Goal: Navigation & Orientation: Find specific page/section

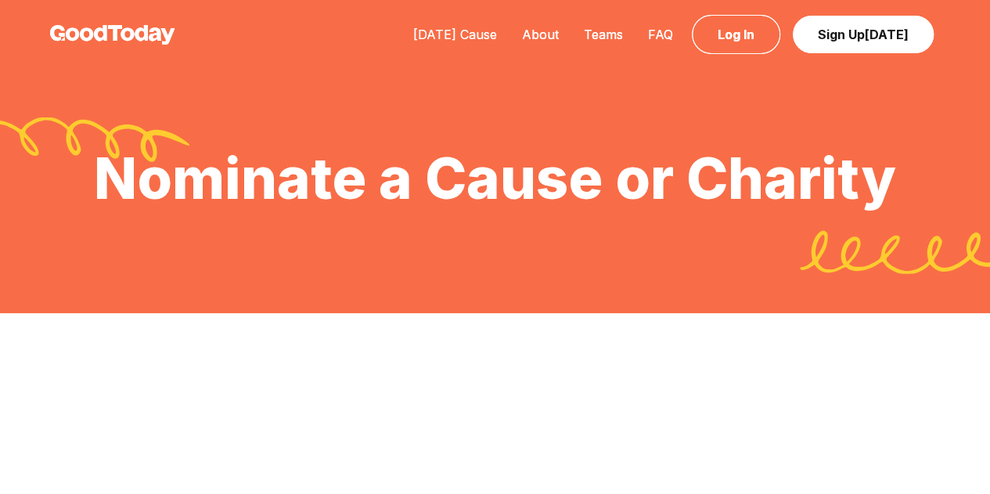
click at [456, 31] on link "[DATE] Cause" at bounding box center [455, 35] width 109 height 16
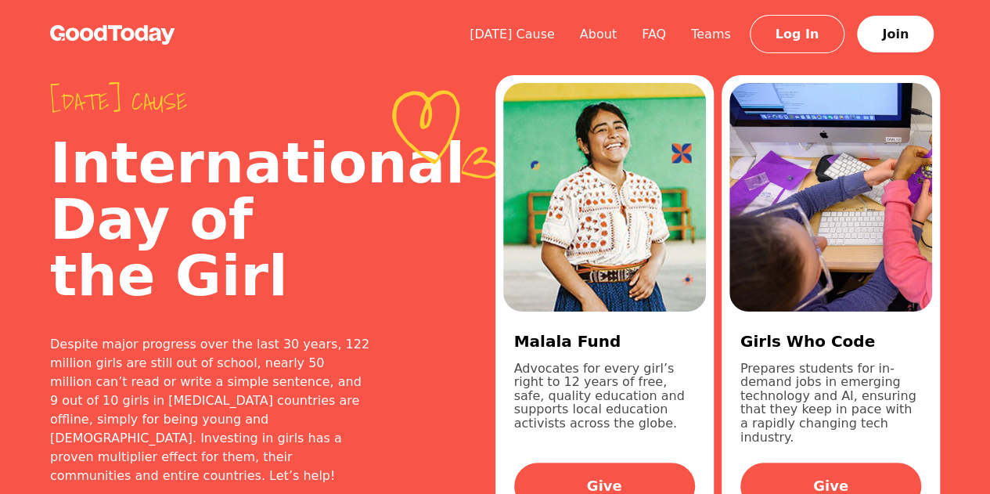
click at [122, 35] on img at bounding box center [112, 35] width 125 height 20
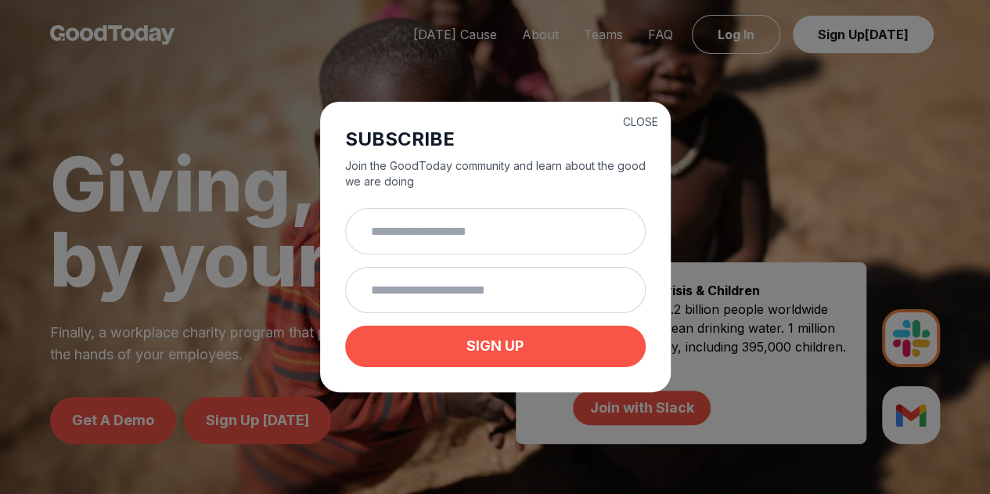
click at [261, 102] on div "CLOSE SUBSCRIBE Join the GoodToday community and learn about the good we are do…" at bounding box center [495, 247] width 990 height 494
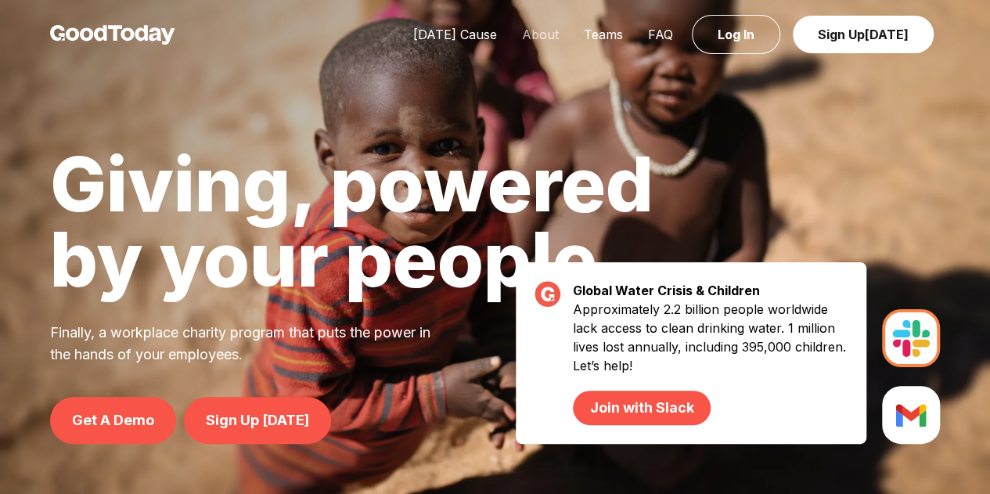
click at [537, 29] on link "About" at bounding box center [541, 35] width 62 height 16
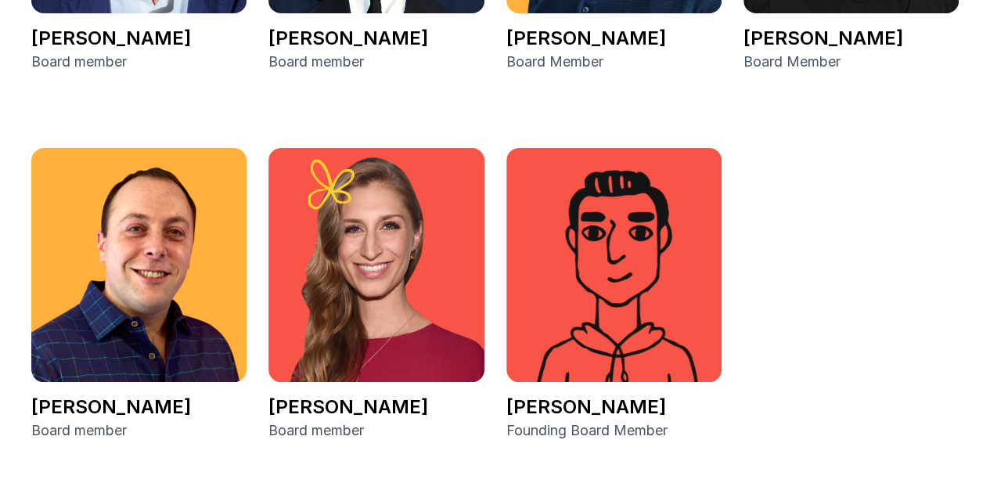
scroll to position [2752, 0]
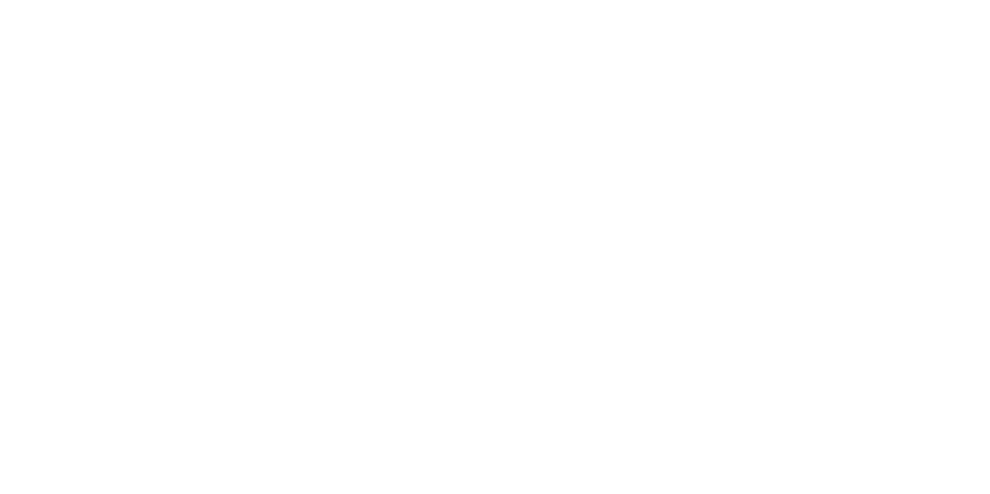
scroll to position [900, 0]
